Goal: Information Seeking & Learning: Find specific fact

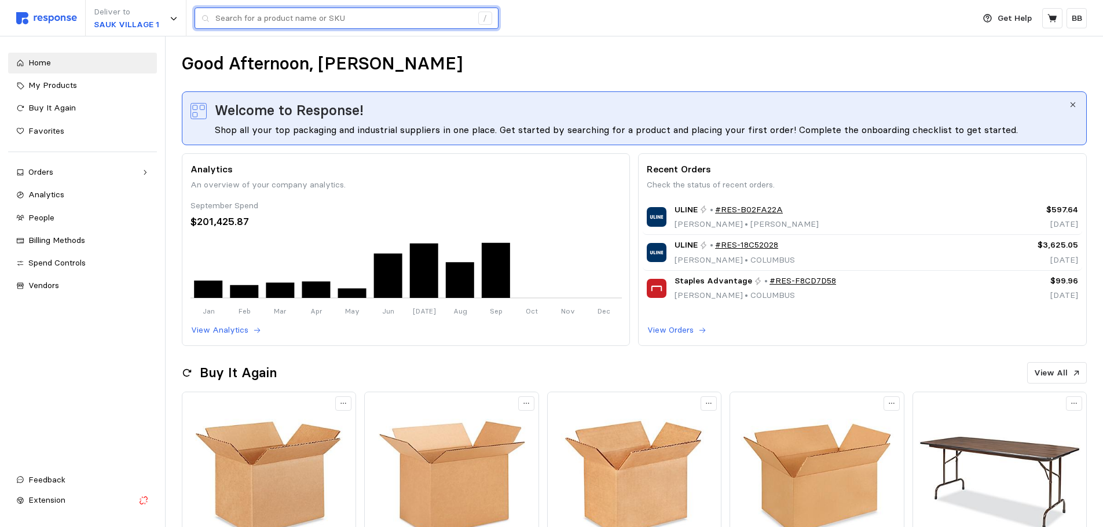
click at [302, 23] on input "text" at bounding box center [343, 18] width 256 height 21
click at [288, 20] on input "H-3016" at bounding box center [343, 18] width 256 height 21
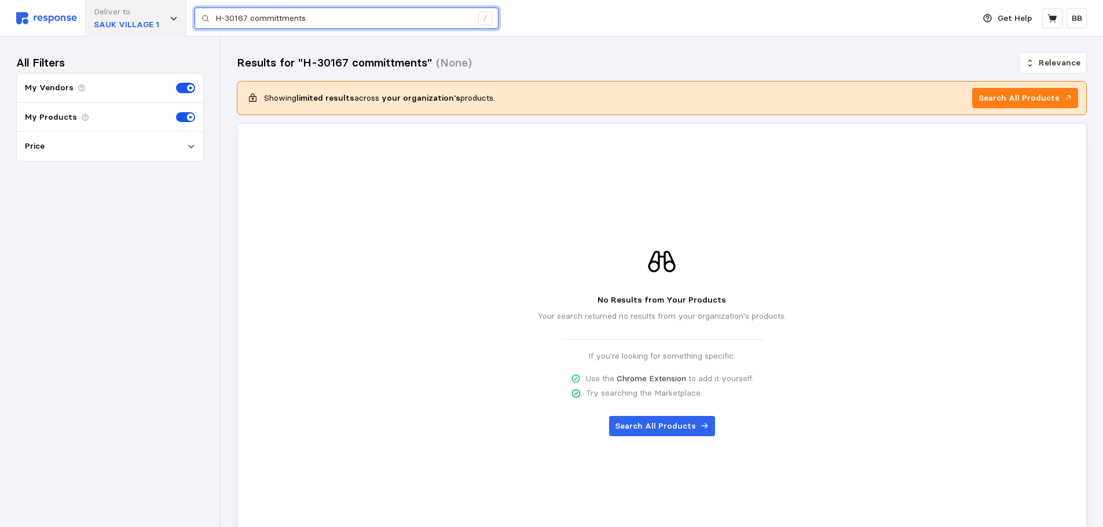
drag, startPoint x: 327, startPoint y: 19, endPoint x: 181, endPoint y: 14, distance: 146.5
click at [181, 14] on div "Deliver to SAUK VILLAGE 1 H-30167 committments /" at bounding box center [492, 18] width 952 height 36
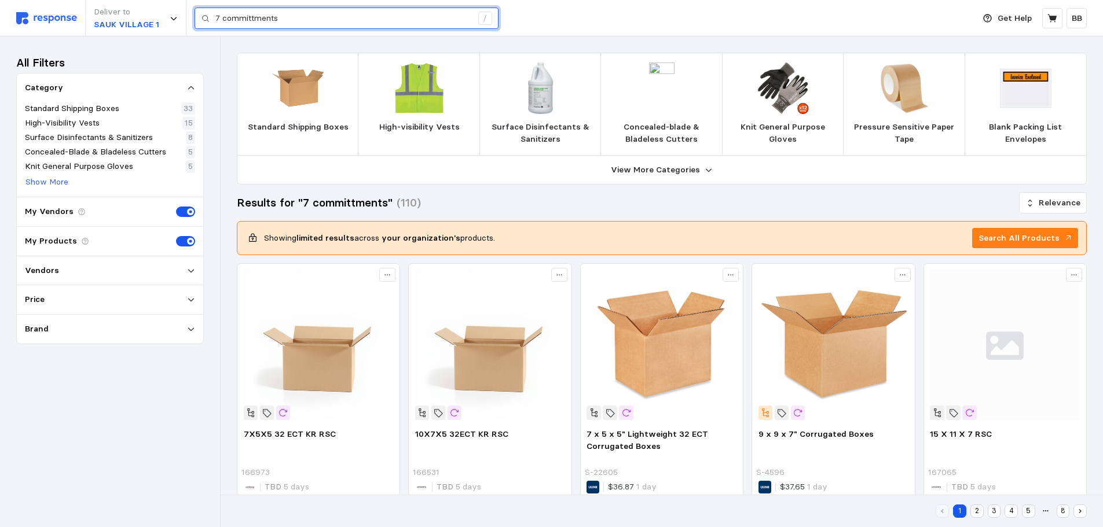
click at [323, 28] on input "7 committments" at bounding box center [343, 18] width 256 height 21
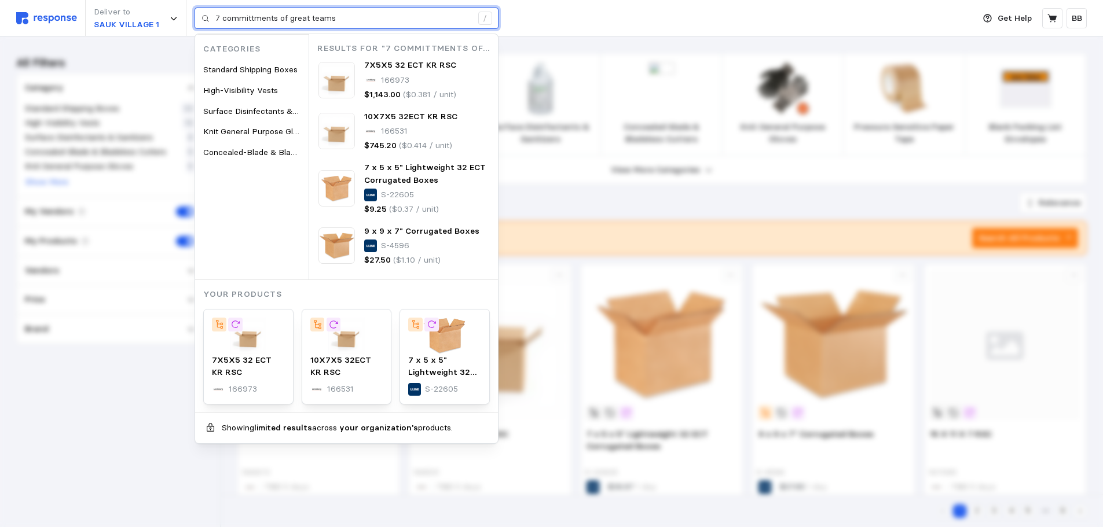
type input "7 committments of great teams"
